Goal: Communication & Community: Share content

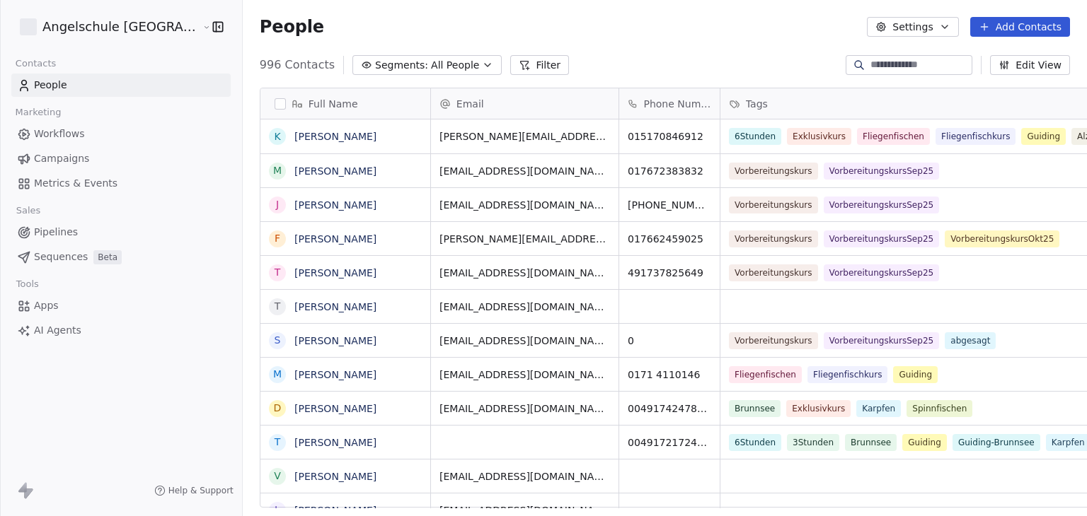
scroll to position [443, 884]
click at [870, 67] on input at bounding box center [919, 65] width 99 height 14
paste input "**********"
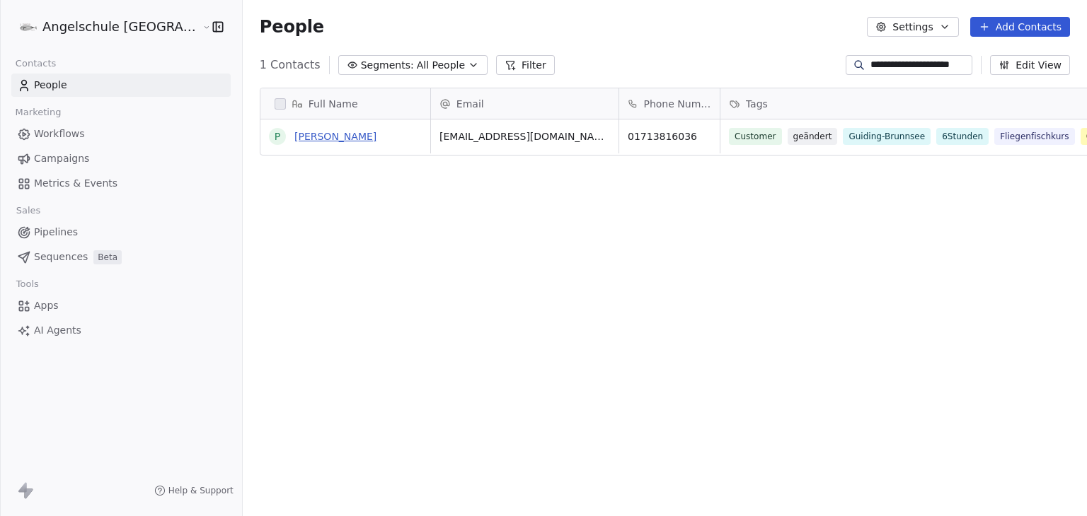
type input "**********"
click at [294, 139] on link "[PERSON_NAME]" at bounding box center [335, 136] width 82 height 11
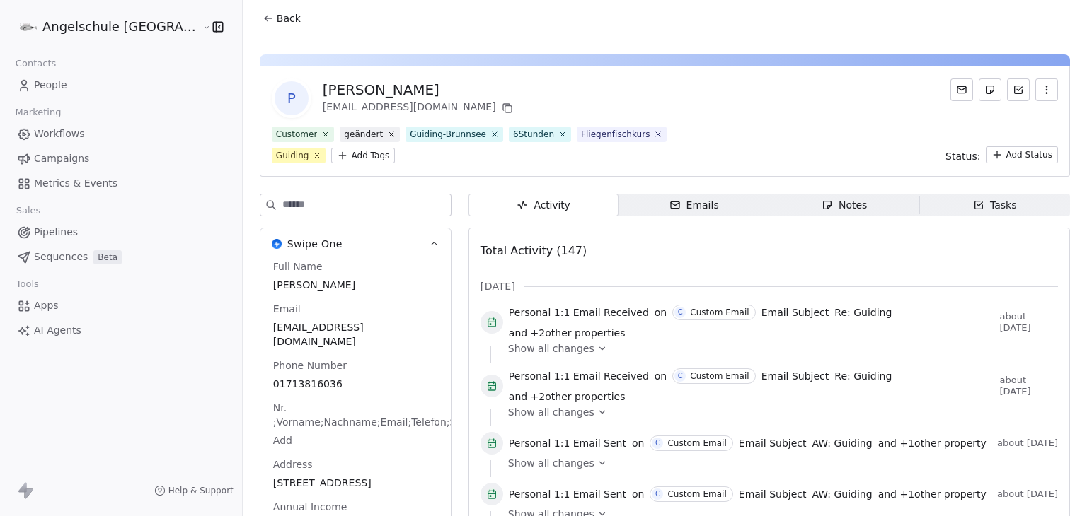
click at [531, 342] on span "Show all changes" at bounding box center [551, 349] width 86 height 14
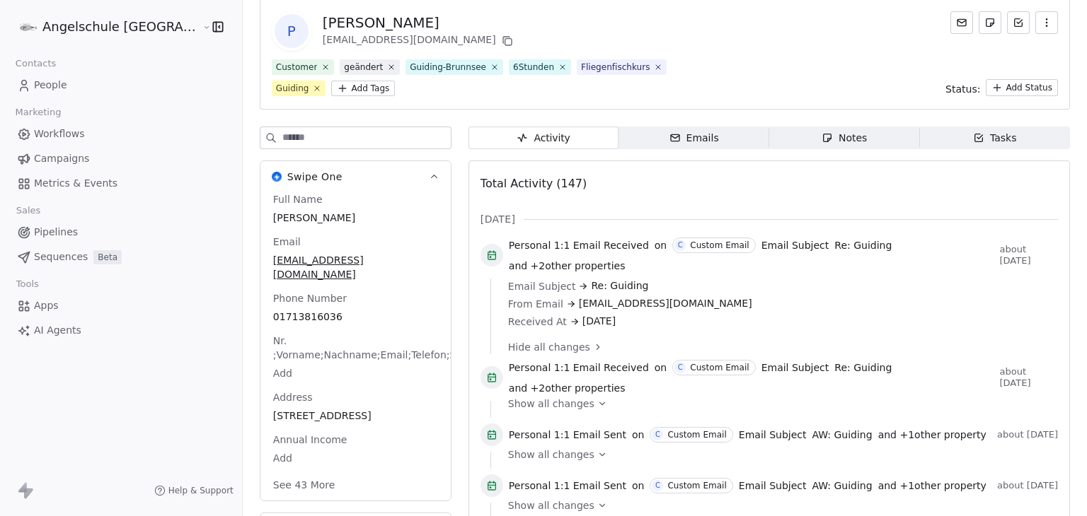
scroll to position [71, 0]
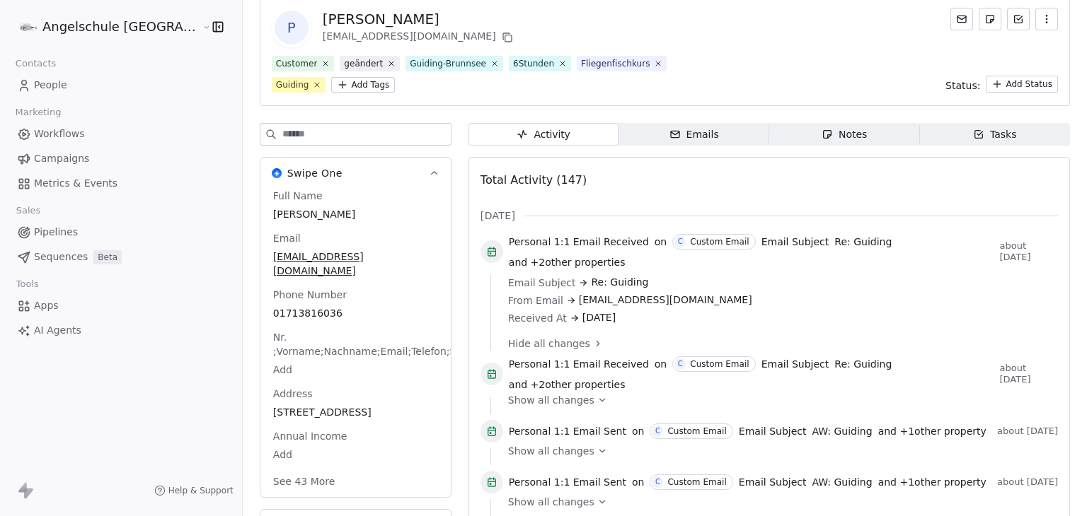
click at [693, 129] on span "Emails Emails" at bounding box center [693, 134] width 151 height 23
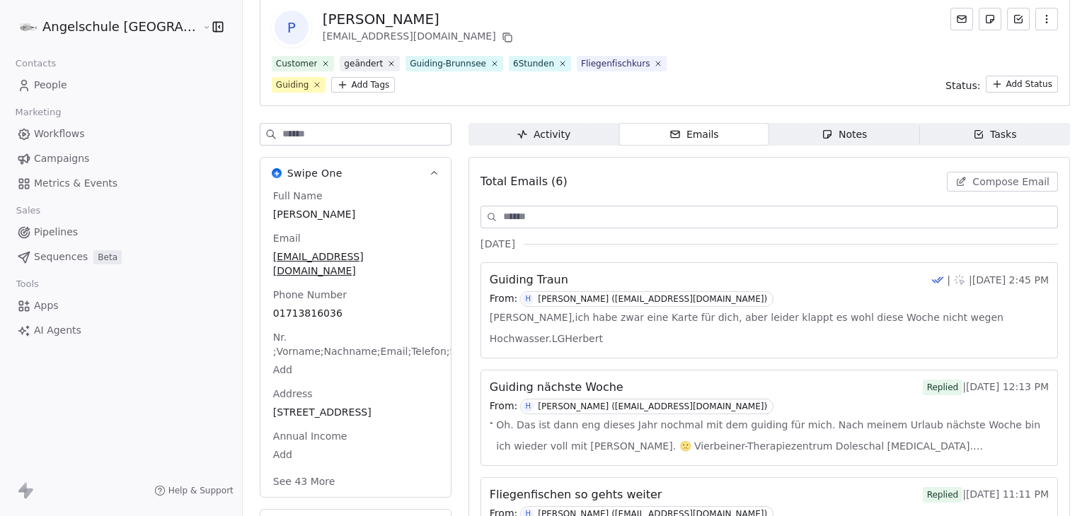
click at [516, 139] on div "Activity" at bounding box center [543, 134] width 54 height 15
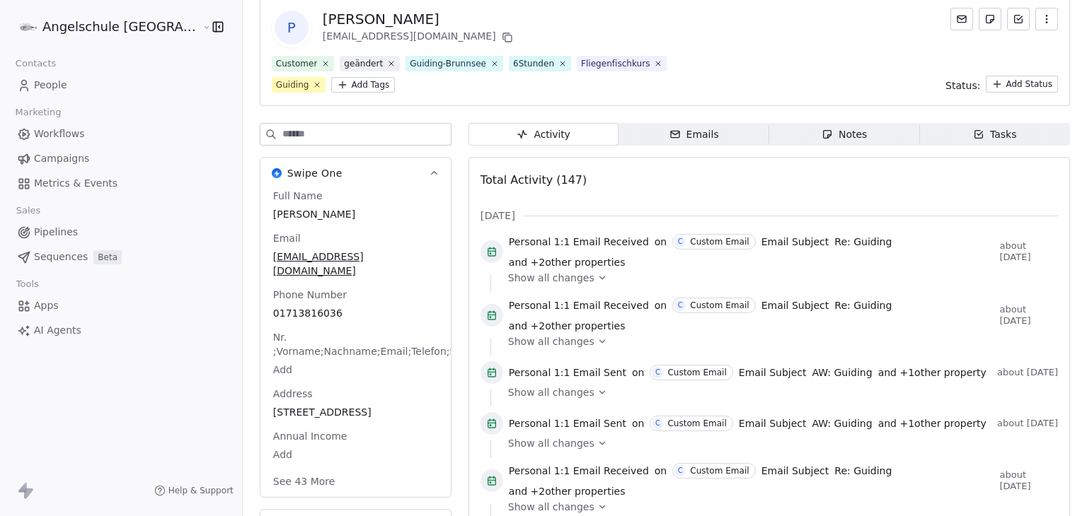
click at [527, 271] on span "Show all changes" at bounding box center [551, 278] width 86 height 14
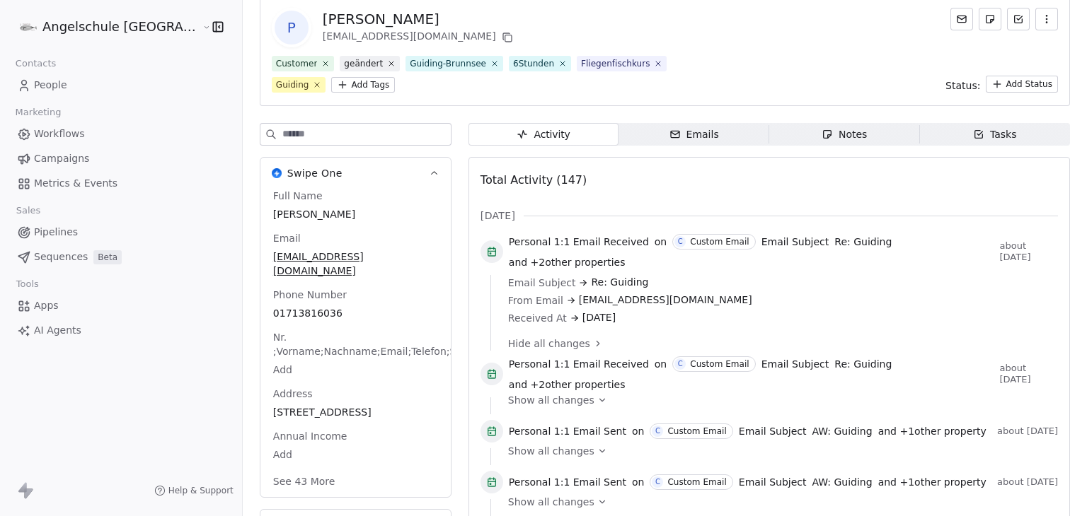
click at [628, 137] on span "Emails Emails" at bounding box center [693, 134] width 151 height 23
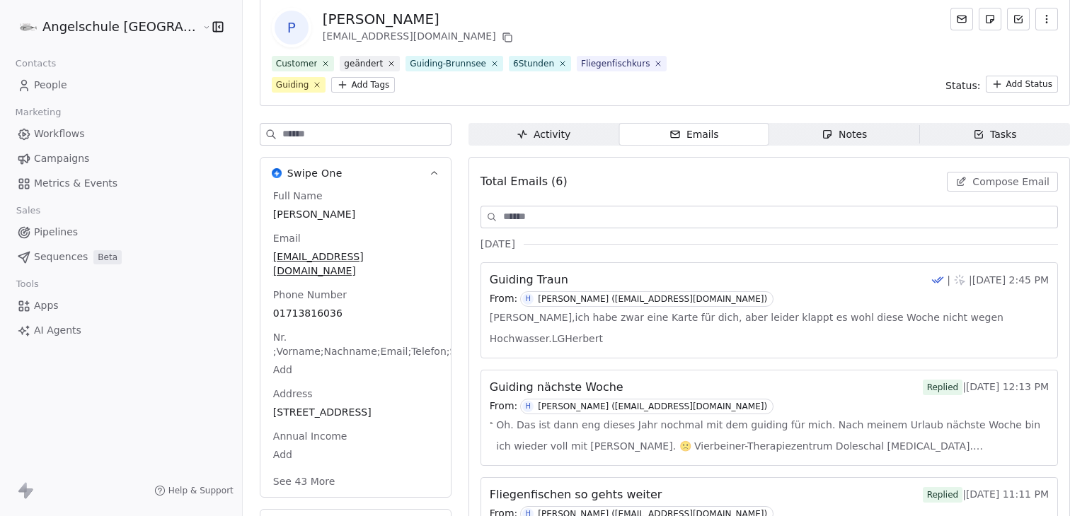
click at [973, 183] on span "Compose Email" at bounding box center [1010, 182] width 77 height 14
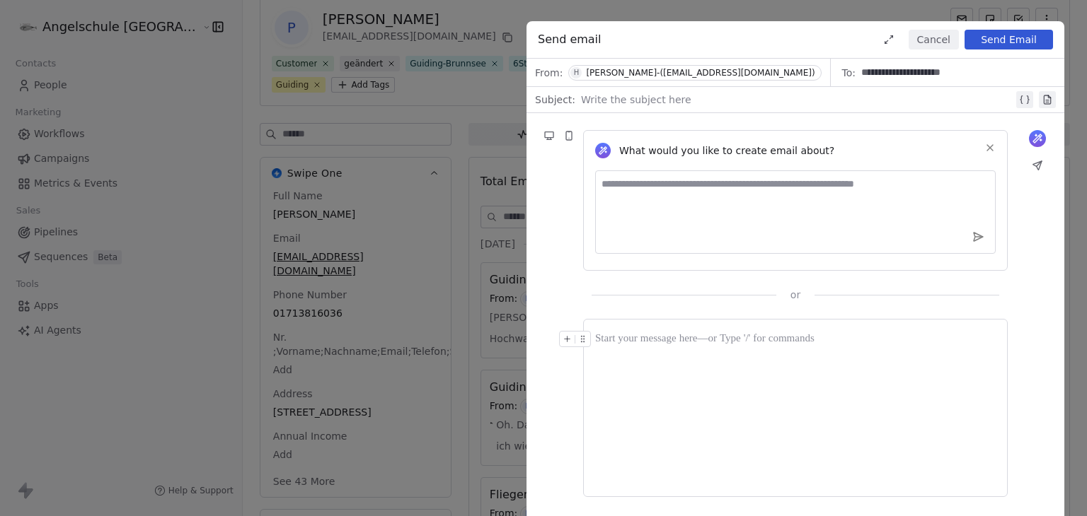
click at [934, 35] on button "Cancel" at bounding box center [933, 40] width 50 height 20
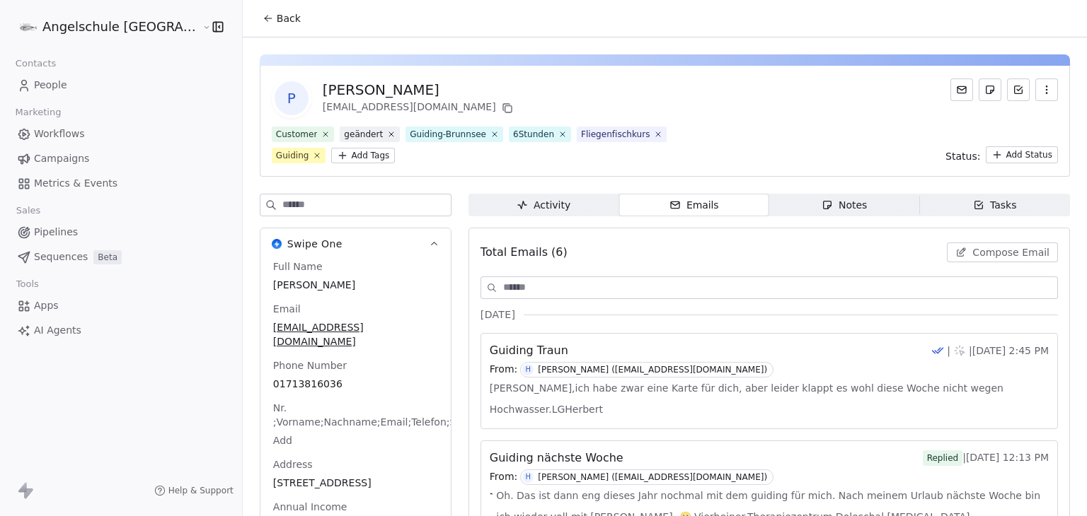
click at [972, 252] on span "Compose Email" at bounding box center [1010, 252] width 77 height 14
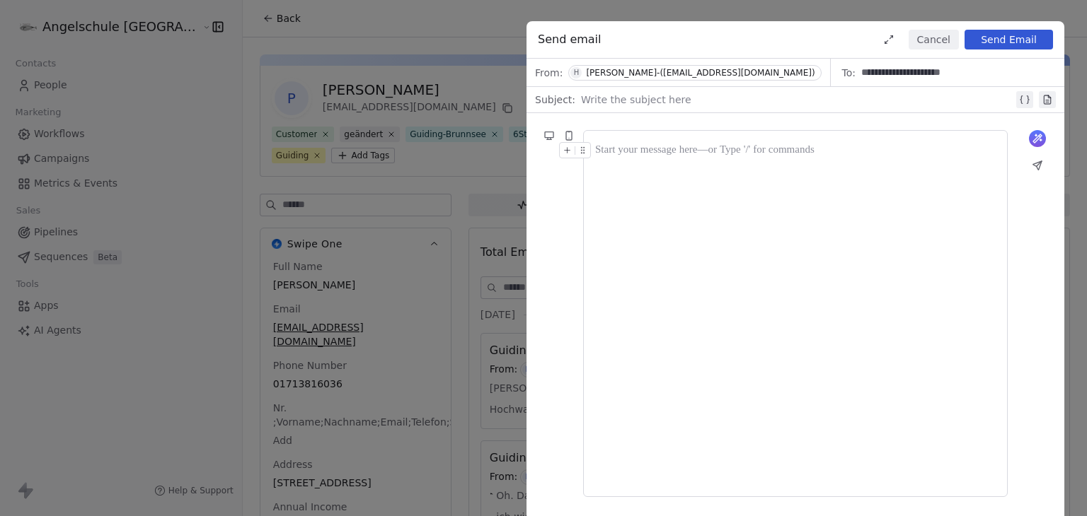
click at [947, 37] on button "Cancel" at bounding box center [933, 40] width 50 height 20
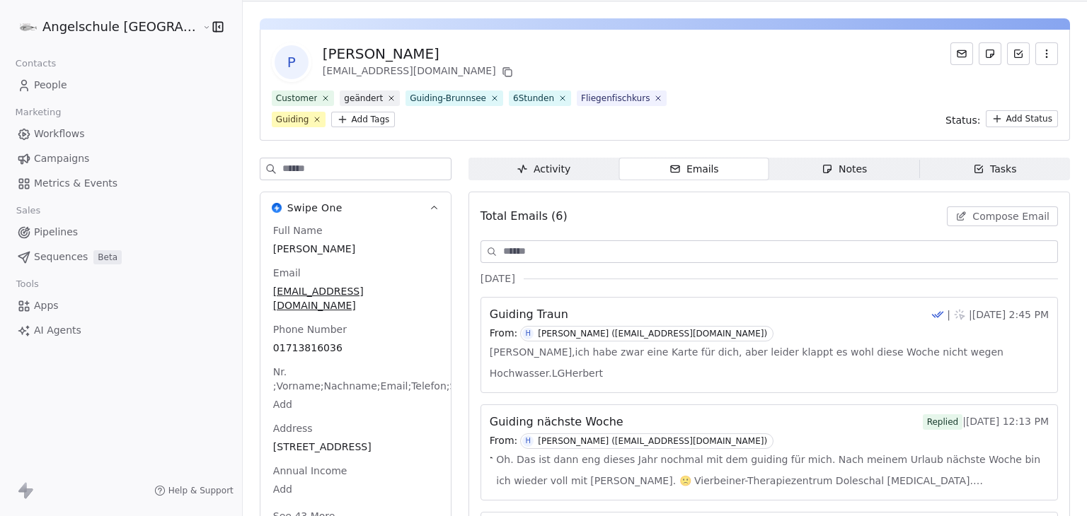
scroll to position [37, 0]
click at [504, 75] on icon at bounding box center [507, 72] width 6 height 6
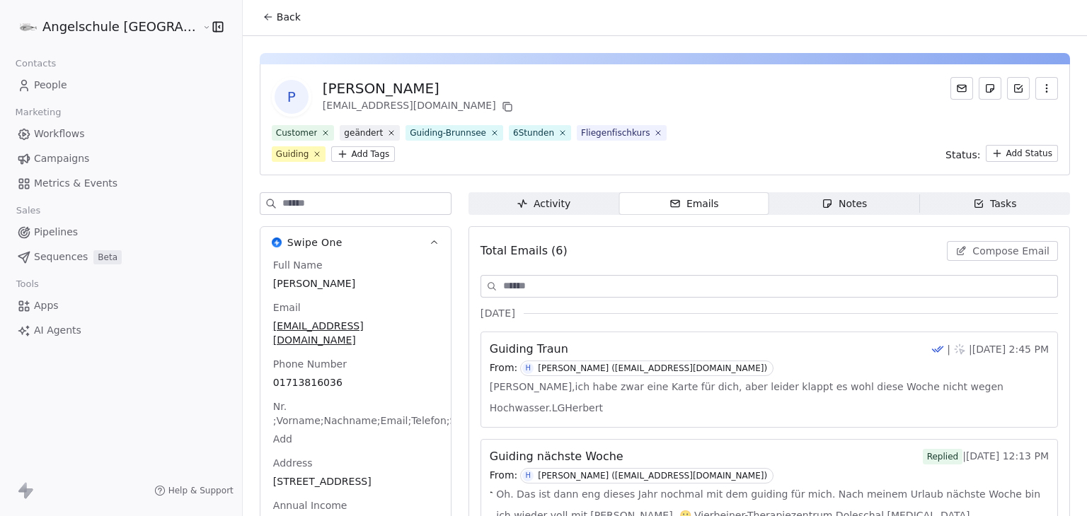
scroll to position [0, 0]
click at [277, 21] on span "Back" at bounding box center [289, 18] width 24 height 14
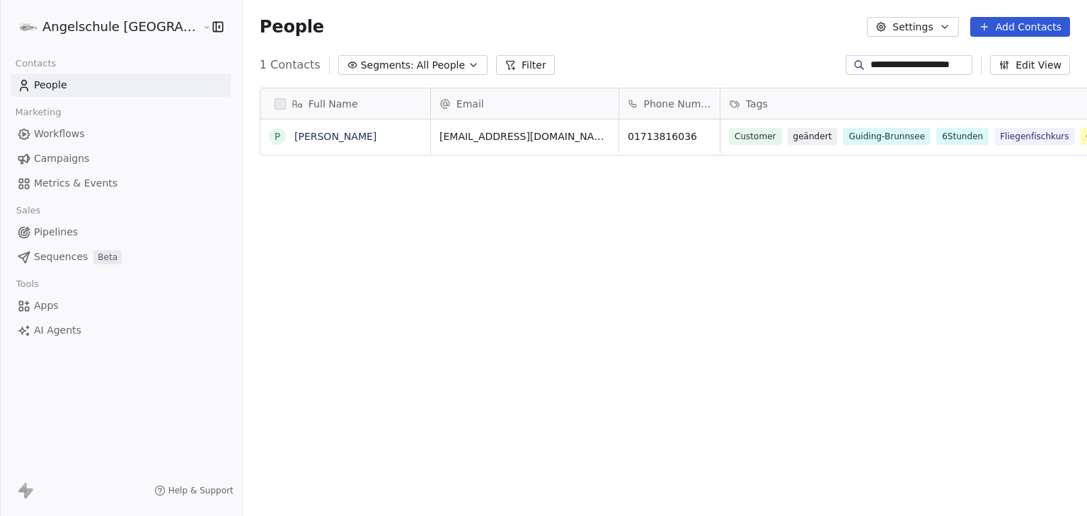
scroll to position [443, 884]
click at [877, 59] on input "**********" at bounding box center [919, 65] width 99 height 14
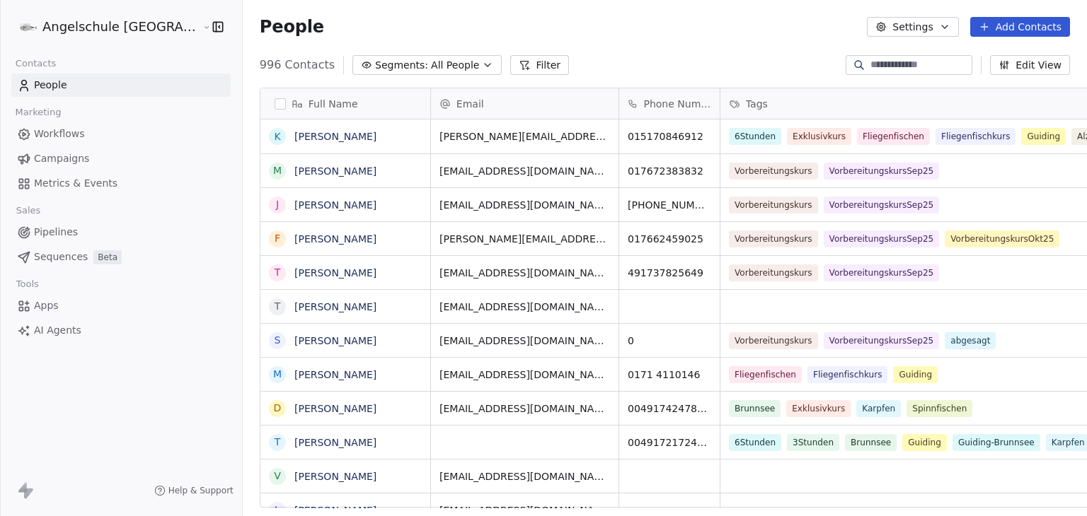
click at [893, 66] on input at bounding box center [919, 65] width 99 height 14
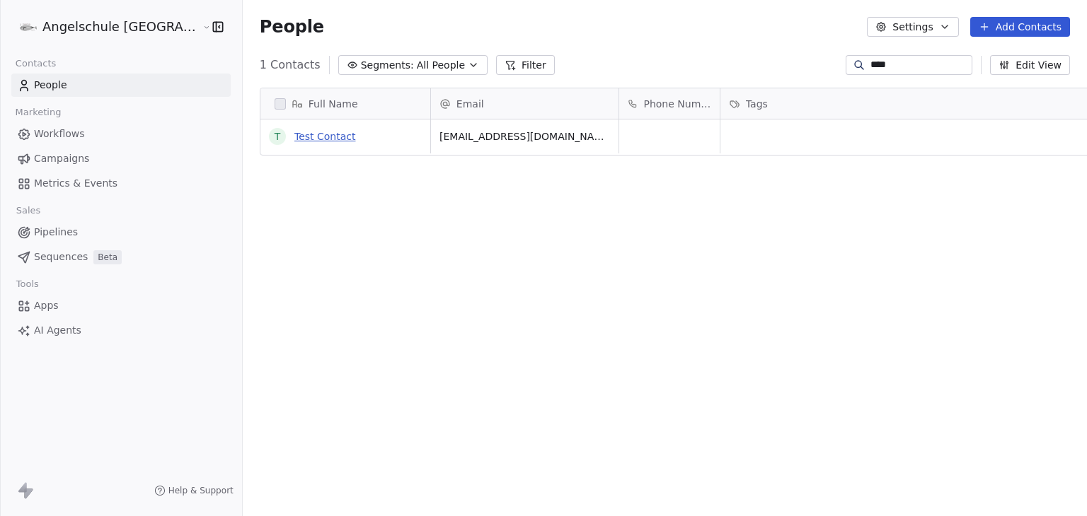
type input "****"
click at [299, 137] on link "Test Contact" at bounding box center [325, 136] width 62 height 11
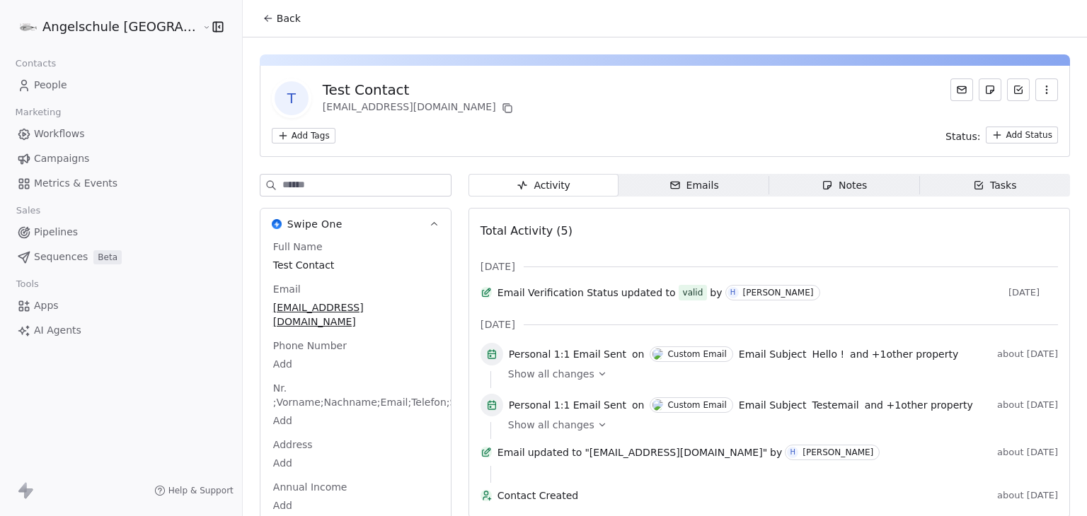
click at [669, 185] on div "Emails" at bounding box center [694, 185] width 50 height 15
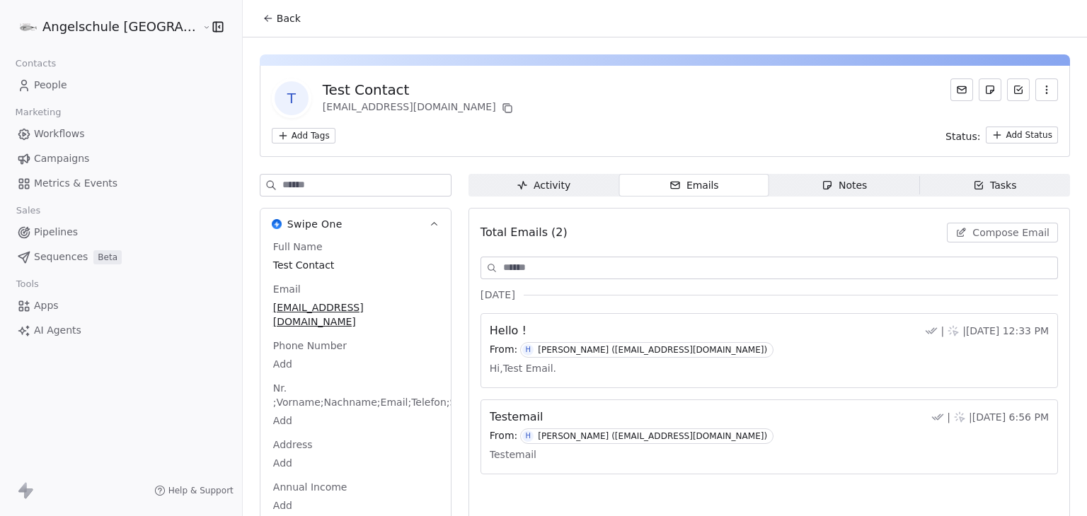
click at [1012, 231] on span "Compose Email" at bounding box center [1010, 233] width 77 height 14
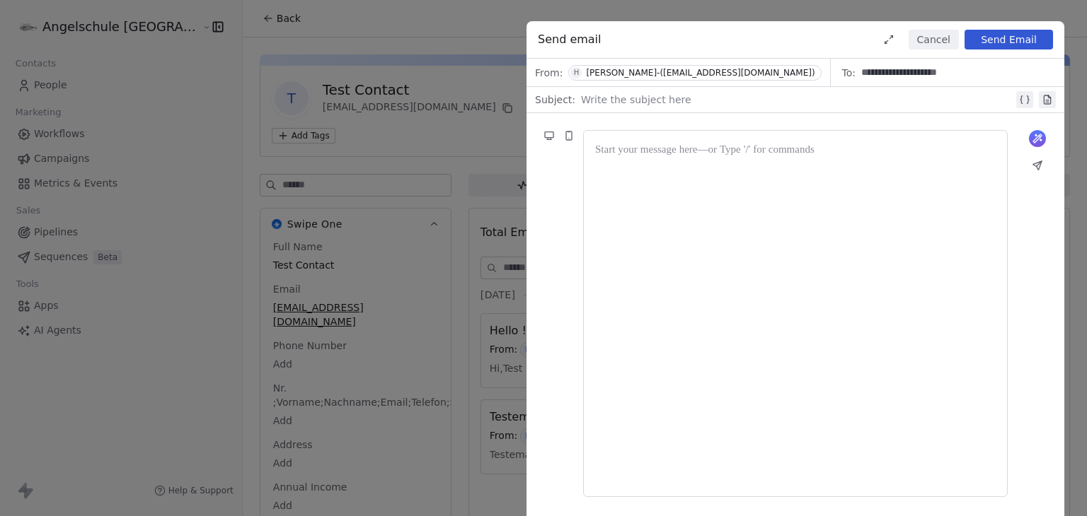
click at [681, 178] on div at bounding box center [795, 313] width 400 height 343
click at [917, 226] on div at bounding box center [795, 313] width 400 height 343
click at [930, 40] on button "Cancel" at bounding box center [933, 40] width 50 height 20
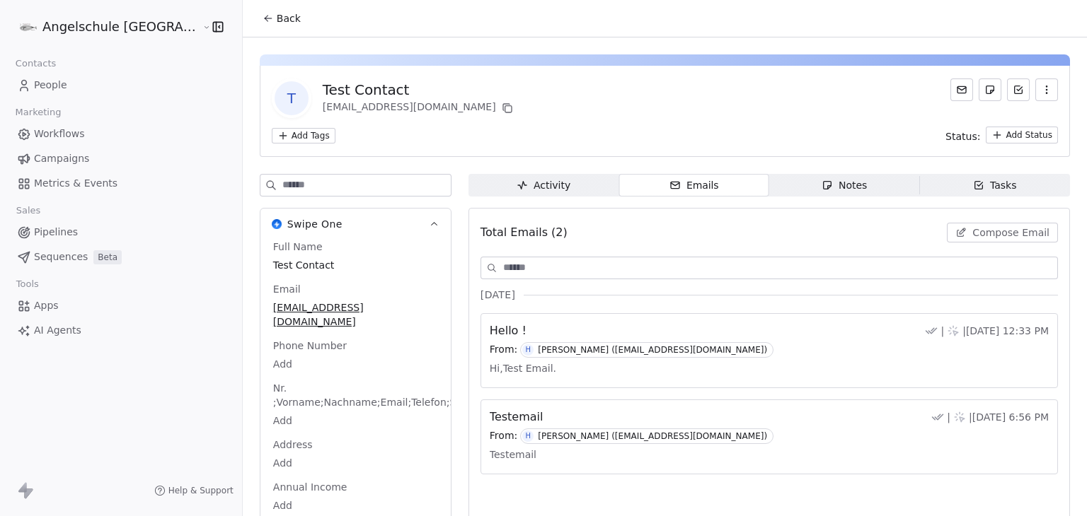
click at [490, 364] on span "Hi,Test Email." at bounding box center [523, 368] width 67 height 21
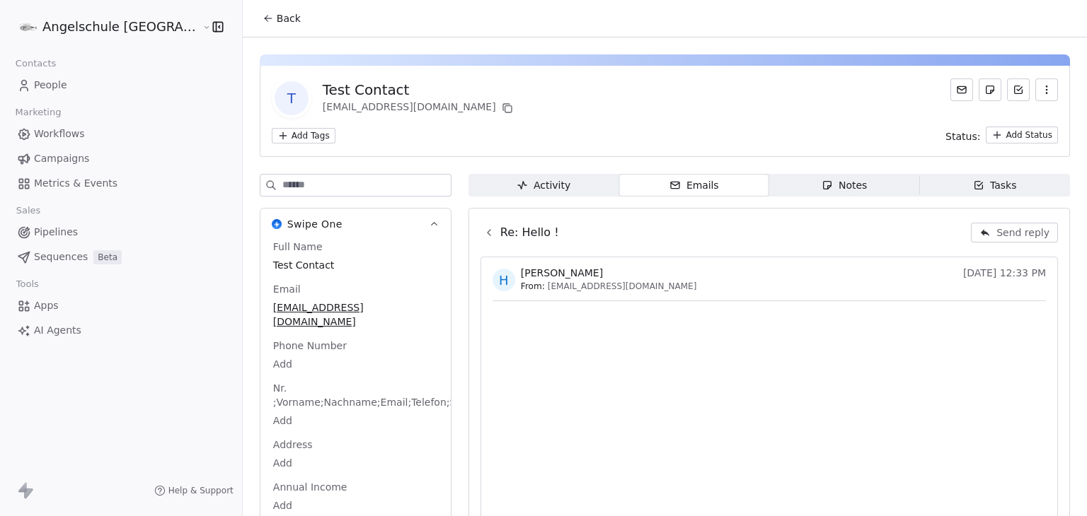
click at [483, 235] on icon at bounding box center [488, 232] width 11 height 11
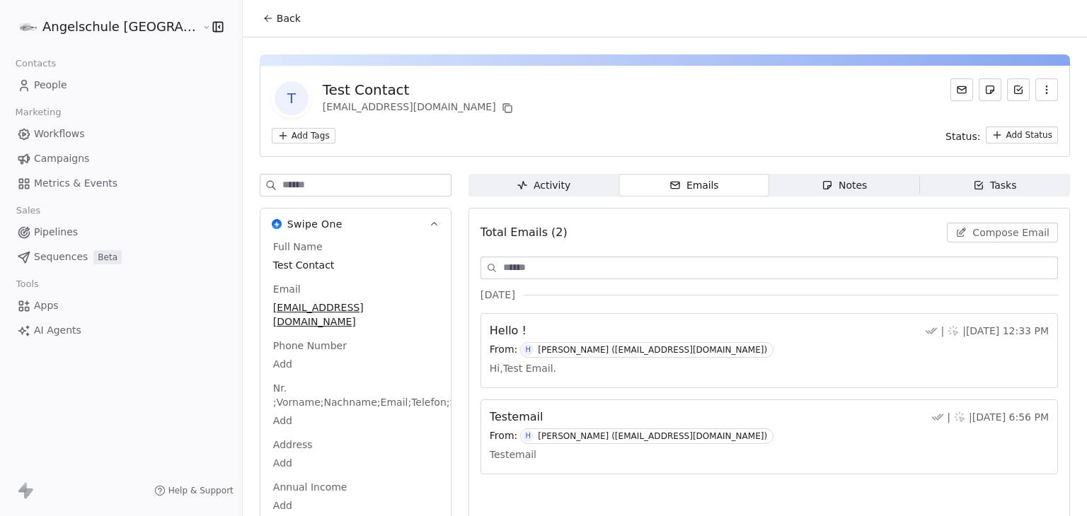
click at [948, 229] on button "Compose Email" at bounding box center [1002, 233] width 111 height 20
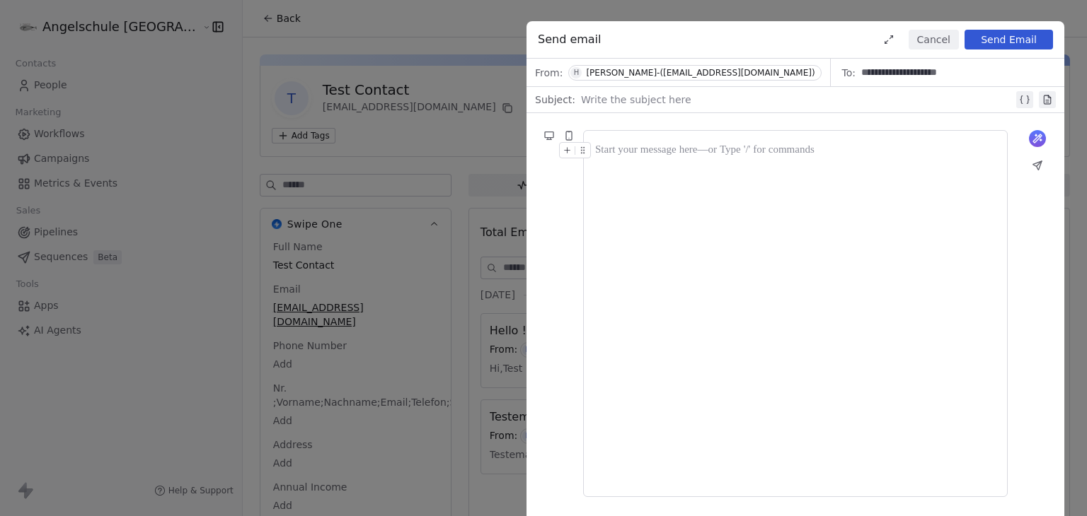
click at [937, 37] on button "Cancel" at bounding box center [933, 40] width 50 height 20
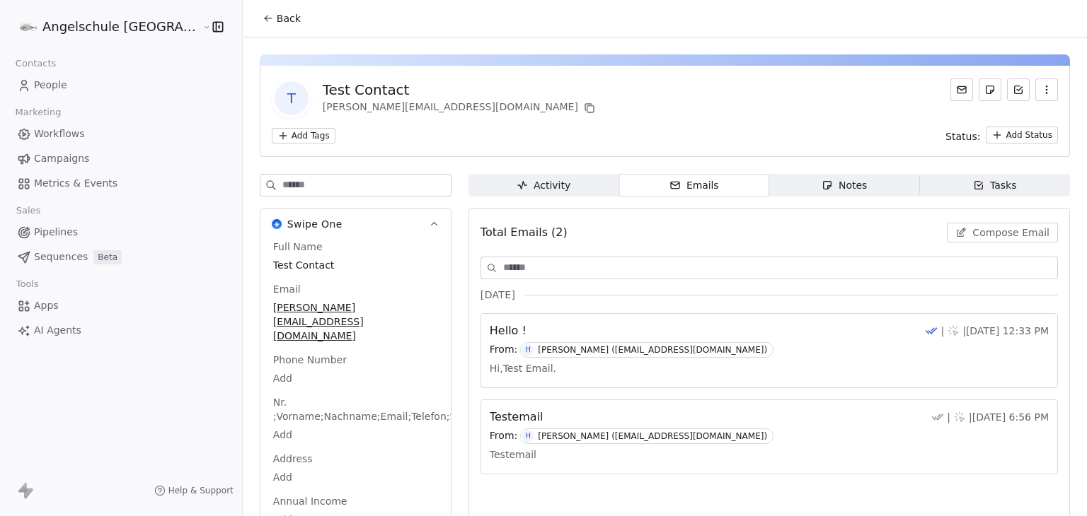
click at [976, 233] on span "Compose Email" at bounding box center [1010, 233] width 77 height 14
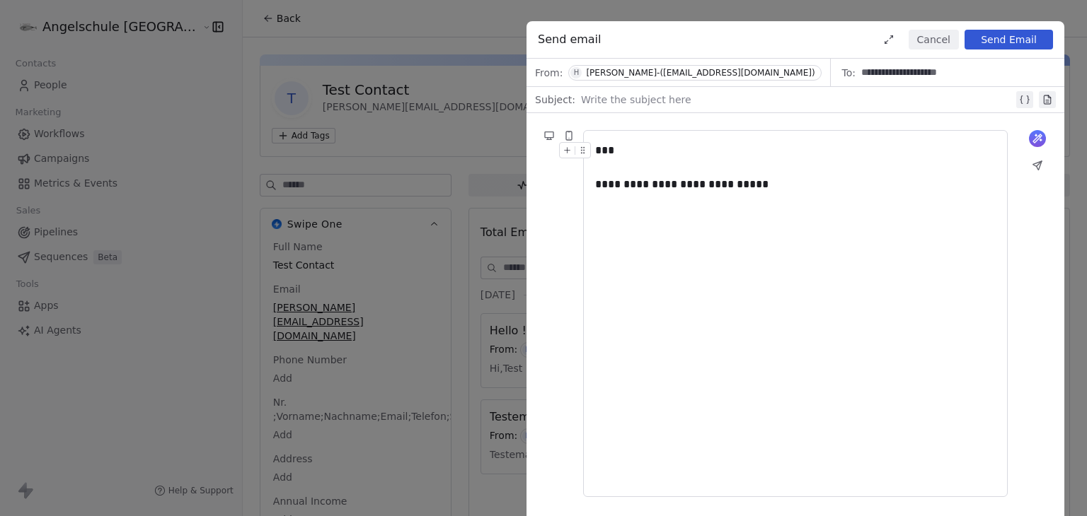
click at [654, 87] on div "Subject: Write the subject here" at bounding box center [795, 99] width 538 height 25
click at [1006, 44] on button "Send Email" at bounding box center [1008, 40] width 88 height 20
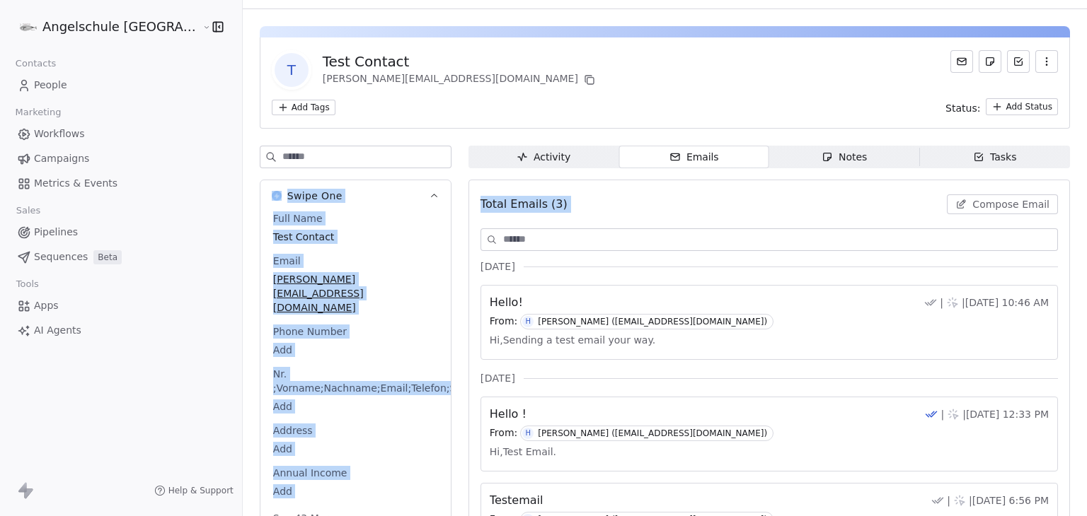
scroll to position [36, 0]
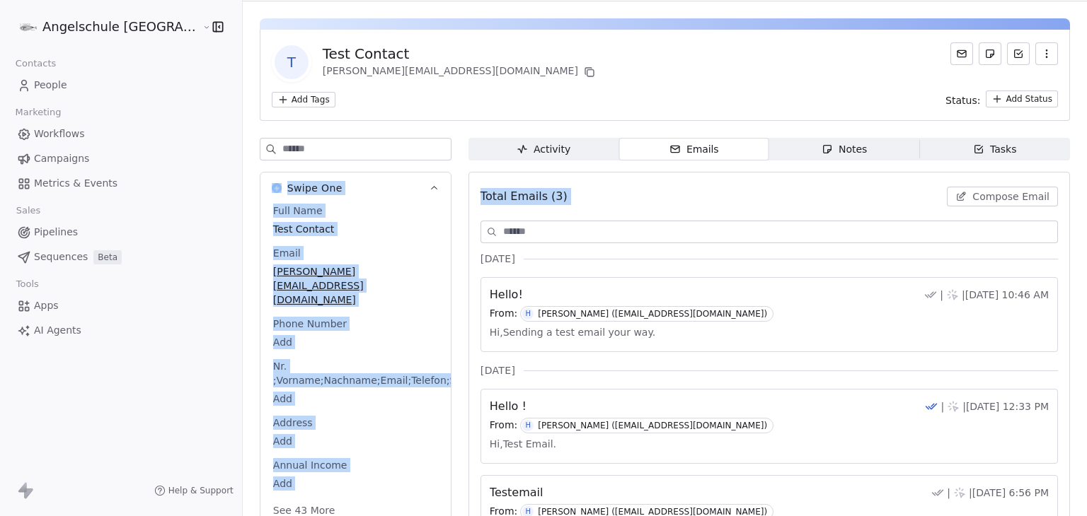
drag, startPoint x: 1086, startPoint y: 153, endPoint x: 1086, endPoint y: 182, distance: 29.0
click at [1086, 182] on div "Back T Test Contact mrinal@swipepages.com Add Tags Status: Add Status Swipe One…" at bounding box center [665, 258] width 844 height 516
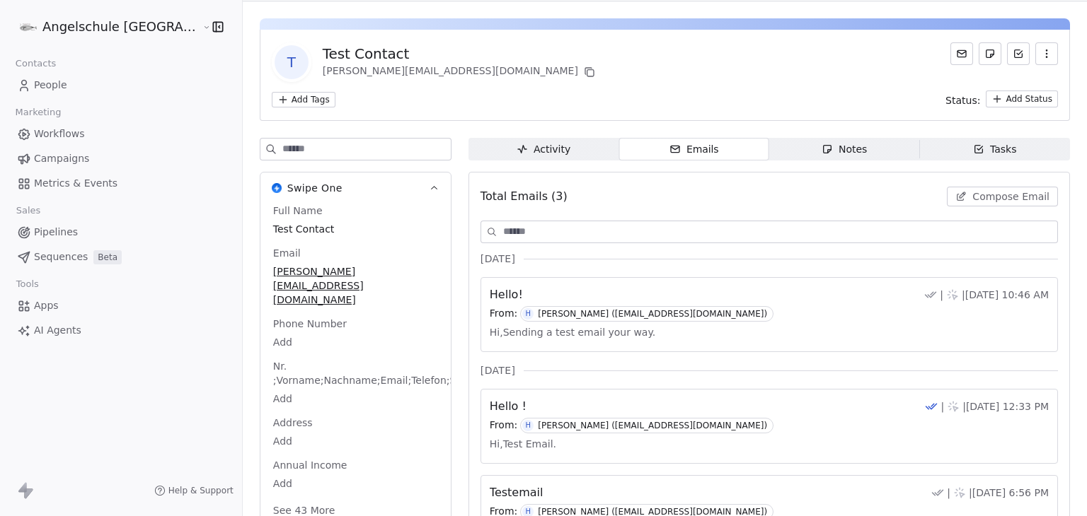
click at [593, 71] on div "T Test Contact mrinal@swipepages.com" at bounding box center [665, 62] width 786 height 40
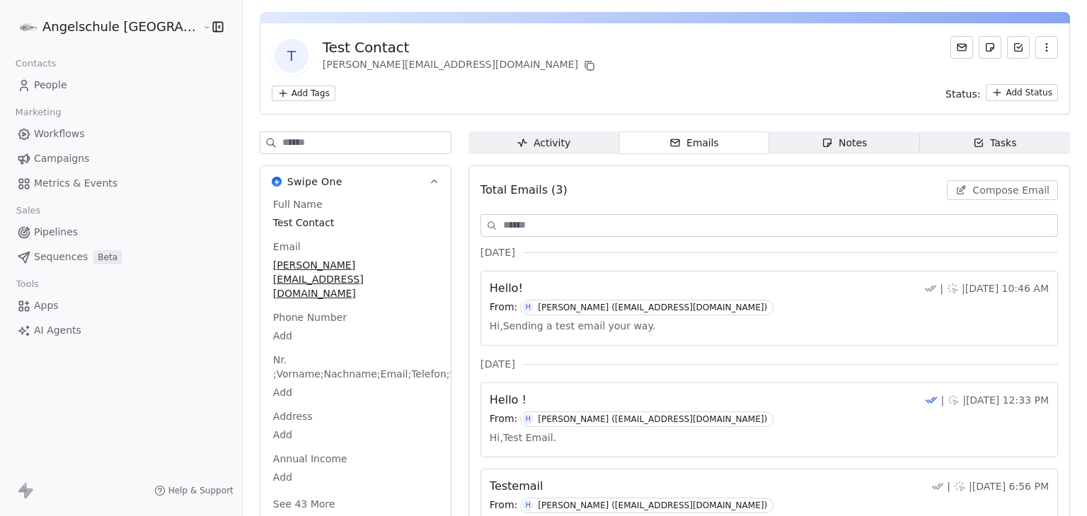
scroll to position [46, 0]
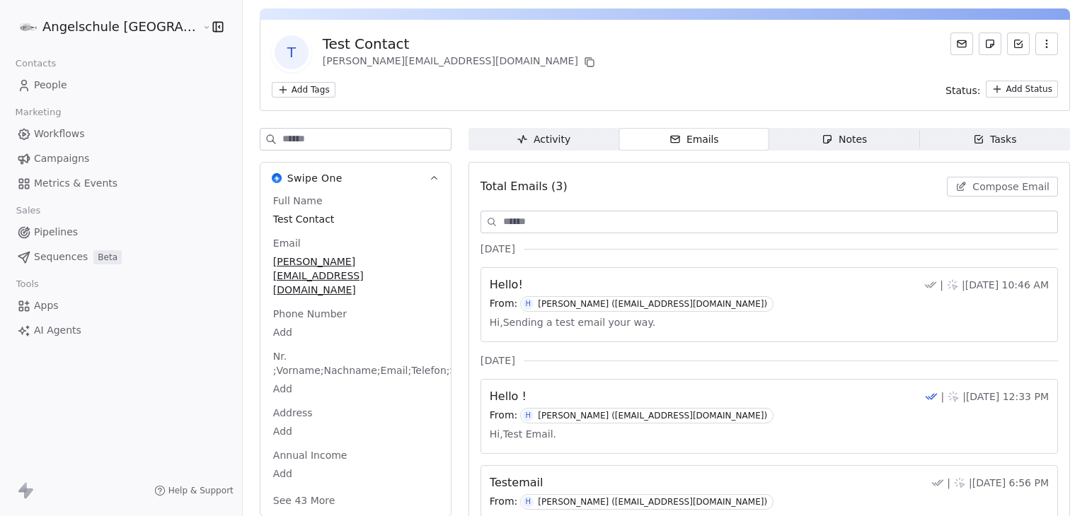
click at [542, 56] on div "T Test Contact mrinal@swipepages.com" at bounding box center [665, 53] width 786 height 40
click at [110, 29] on html "Angelschule Bayern Contacts People Marketing Workflows Campaigns Metrics & Even…" at bounding box center [543, 258] width 1087 height 516
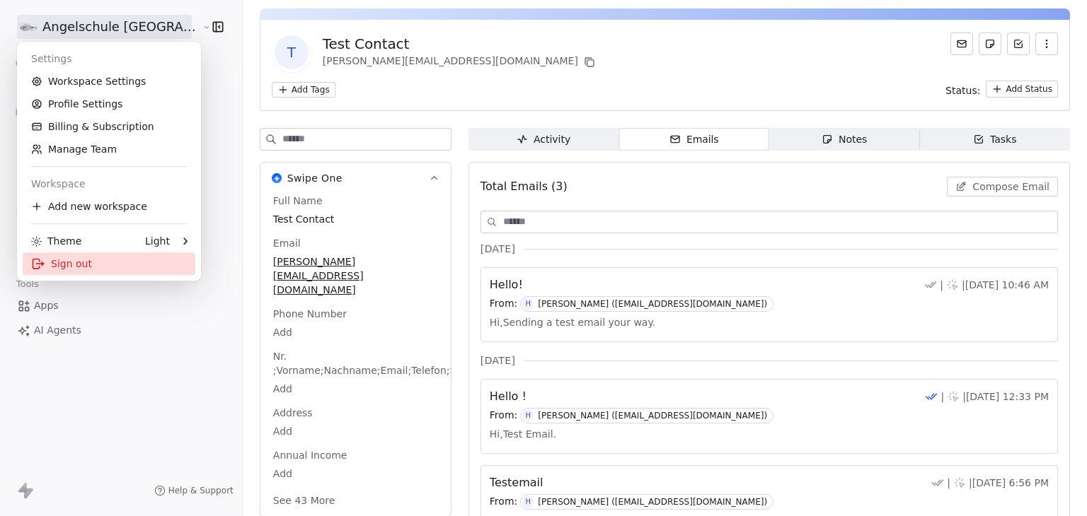
click at [82, 264] on div "Sign out" at bounding box center [109, 264] width 173 height 23
